Goal: Register for event/course

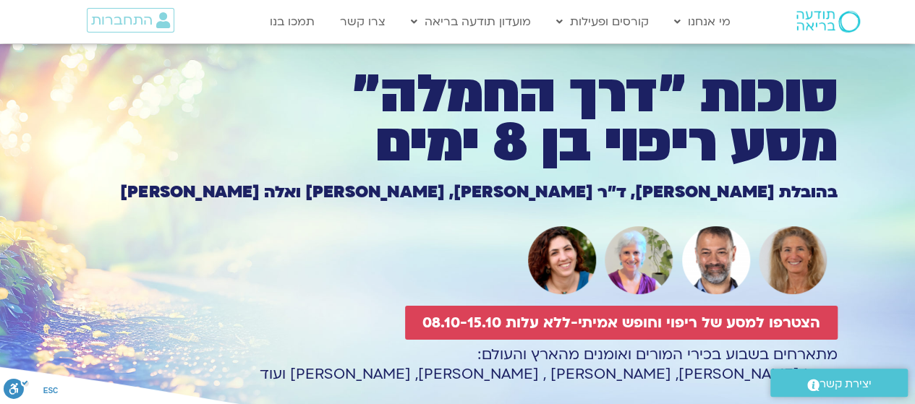
scroll to position [72, 0]
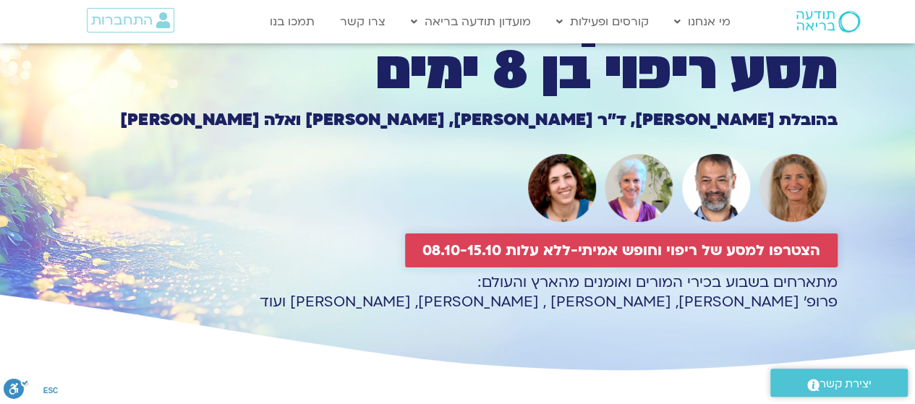
click at [785, 239] on link "הצטרפו למסע של ריפוי וחופש אמיתי-ללא עלות 08.10-15.10" at bounding box center [621, 251] width 432 height 34
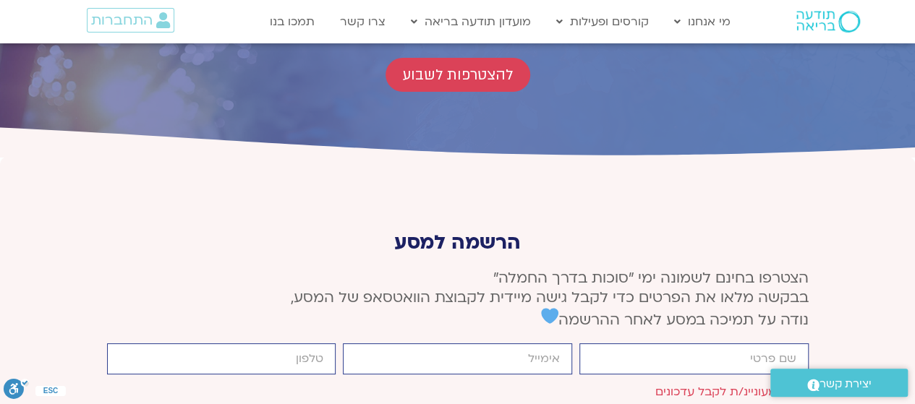
scroll to position [5397, 0]
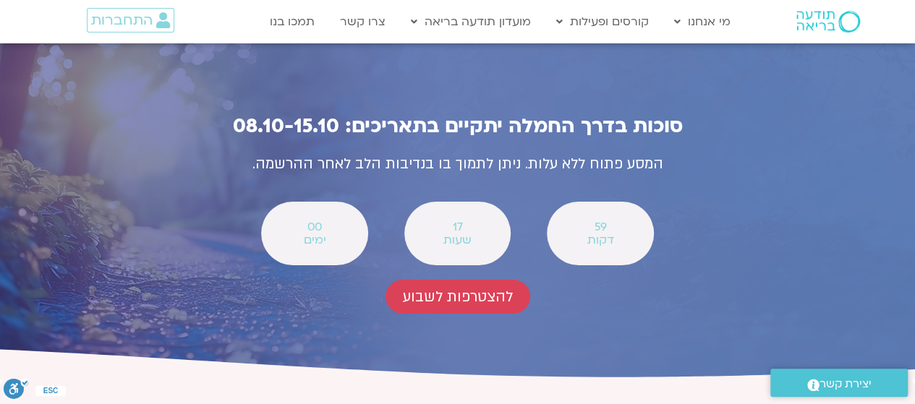
scroll to position [4981, 0]
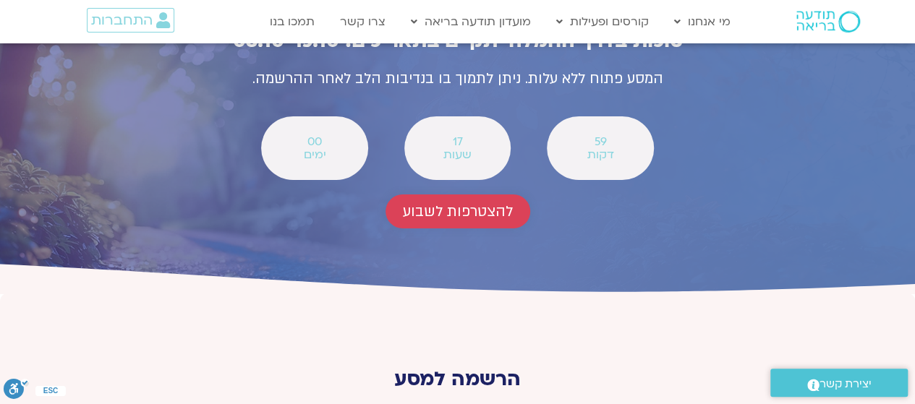
scroll to position [5324, 0]
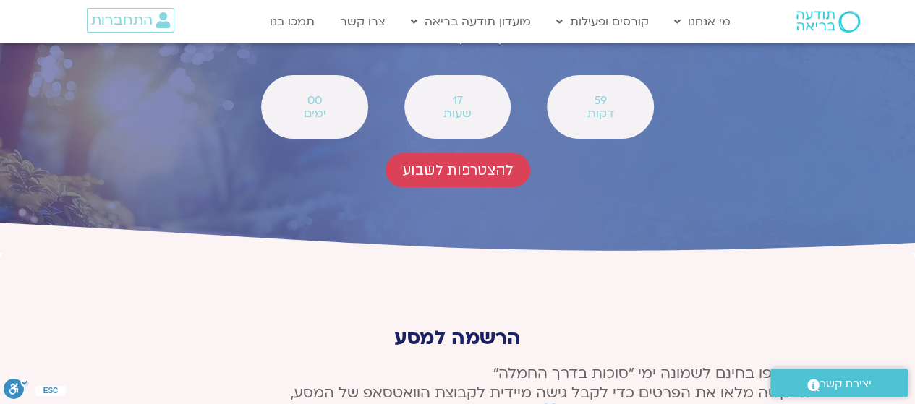
type input "נטע"
type input "nettashahaf@gmail.com"
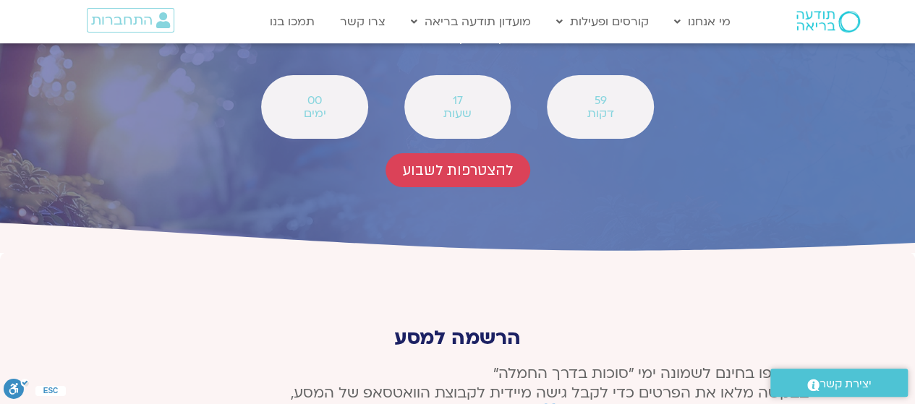
type input "0546738266"
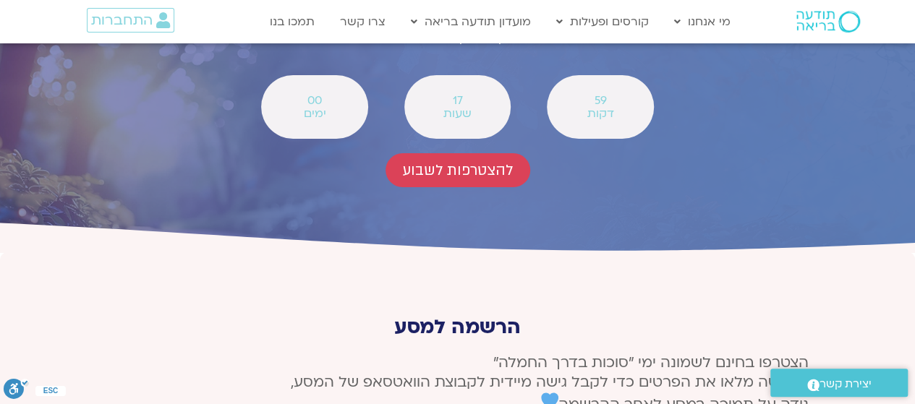
scroll to position [5469, 0]
